Goal: Information Seeking & Learning: Check status

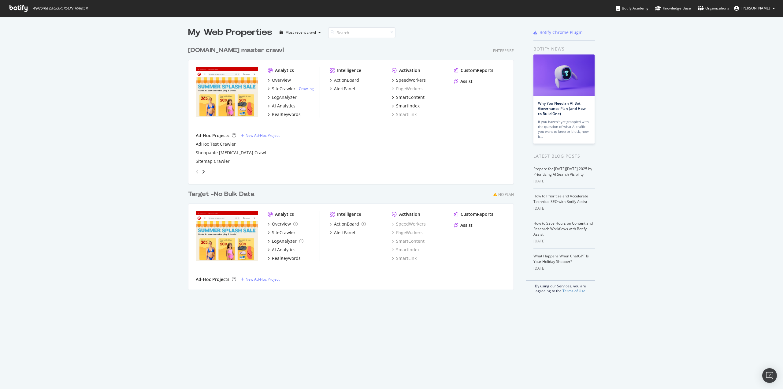
scroll to position [384, 774]
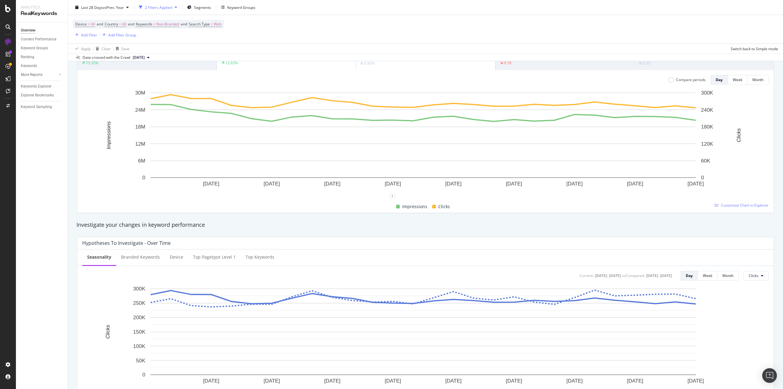
scroll to position [61, 0]
